Goal: Entertainment & Leisure: Browse casually

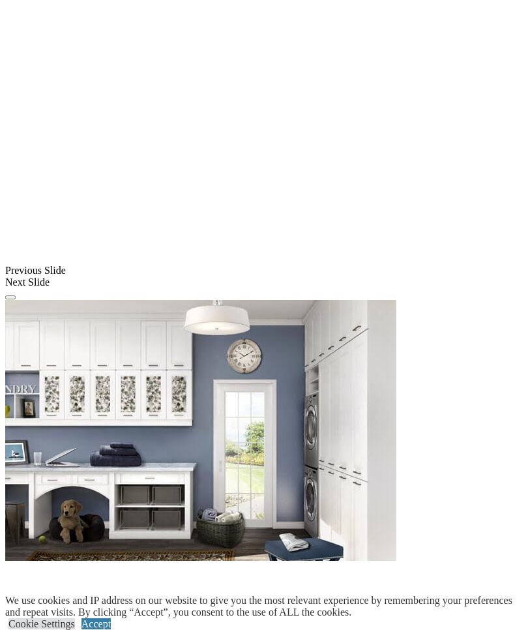
scroll to position [968, 0]
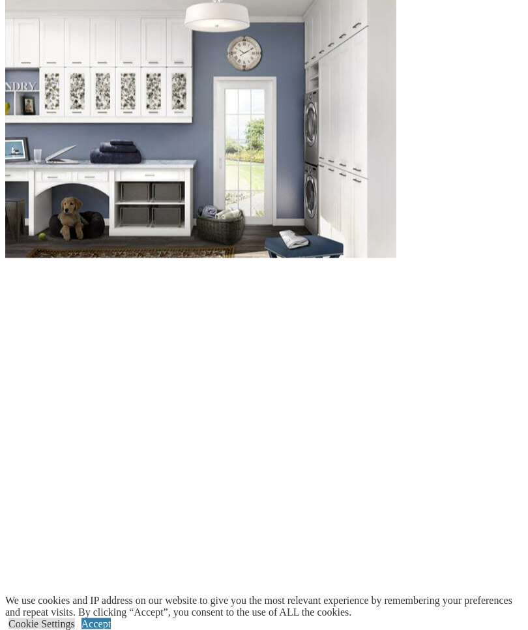
scroll to position [1273, 0]
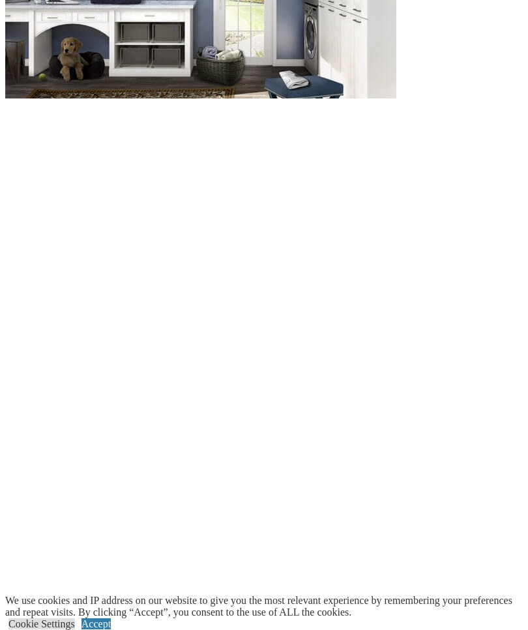
scroll to position [1433, 0]
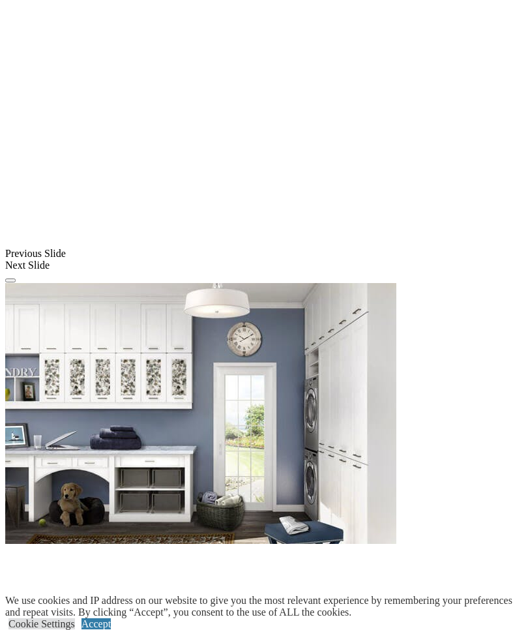
scroll to position [980, 0]
